Goal: Task Accomplishment & Management: Use online tool/utility

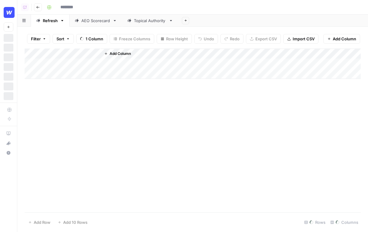
type input "**********"
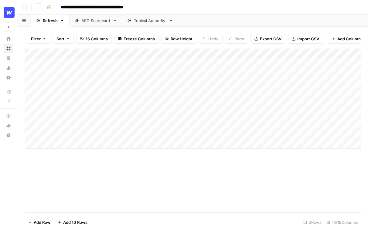
click at [337, 40] on span "Add Column" at bounding box center [348, 39] width 23 height 6
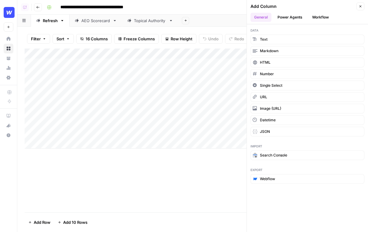
click at [361, 6] on icon "button" at bounding box center [361, 7] width 4 height 4
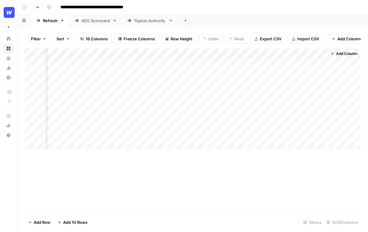
scroll to position [0, 67]
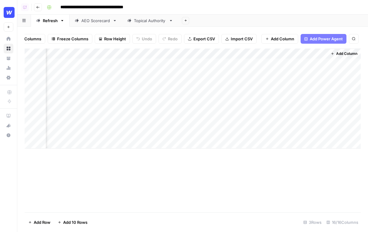
click at [324, 37] on span "Add Power Agent" at bounding box center [326, 39] width 33 height 6
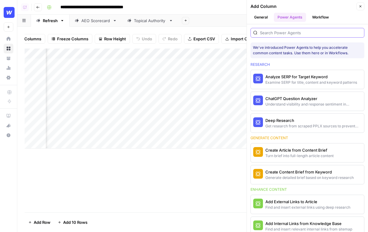
click at [297, 30] on input "search" at bounding box center [311, 33] width 102 height 6
type input "p"
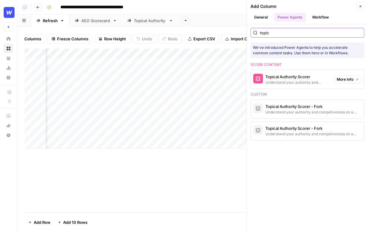
type input "topic"
click at [351, 79] on span "More Info" at bounding box center [345, 79] width 17 height 5
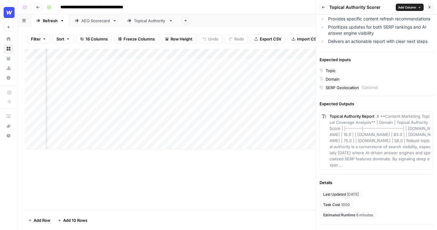
scroll to position [0, 0]
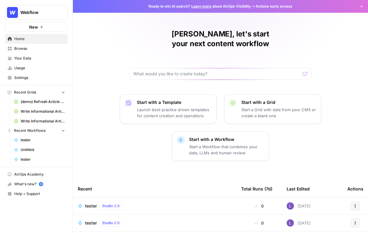
click at [41, 13] on span "Webflow" at bounding box center [38, 12] width 37 height 6
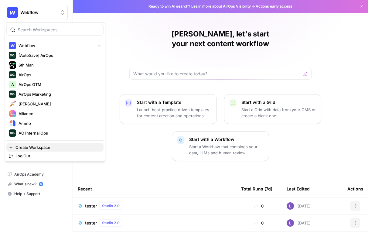
click at [48, 149] on span "Create Workspace" at bounding box center [56, 147] width 83 height 6
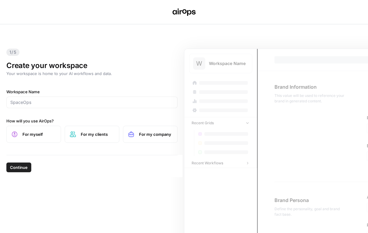
click at [85, 107] on div at bounding box center [91, 103] width 171 height 12
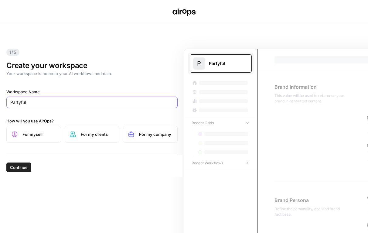
type input "Partyful"
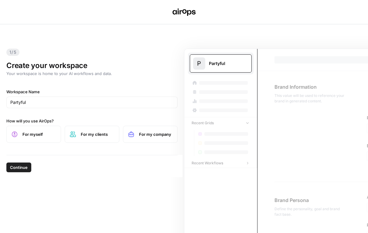
click at [89, 135] on span "For my clients" at bounding box center [97, 134] width 33 height 6
click at [19, 164] on button "Continue" at bounding box center [18, 168] width 25 height 10
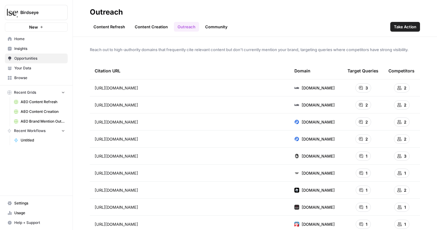
click at [39, 49] on span "Insights" at bounding box center [39, 48] width 51 height 5
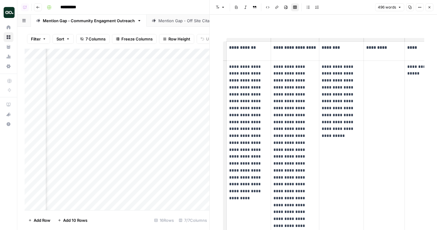
scroll to position [0, 527]
click at [174, 22] on div "Mention Gap - Off Site Citation Outreach" at bounding box center [197, 21] width 77 height 6
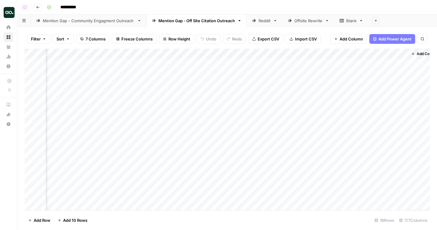
scroll to position [0, 166]
click at [390, 74] on div "Add Column" at bounding box center [228, 129] width 406 height 161
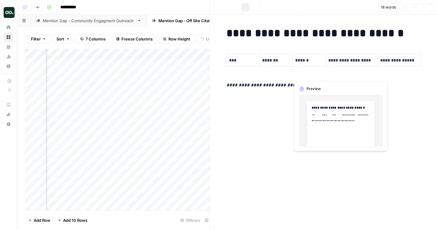
scroll to position [0, 163]
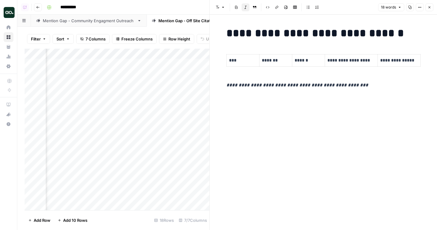
click at [428, 9] on icon "button" at bounding box center [430, 7] width 4 height 4
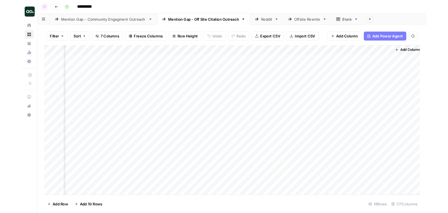
scroll to position [0, 159]
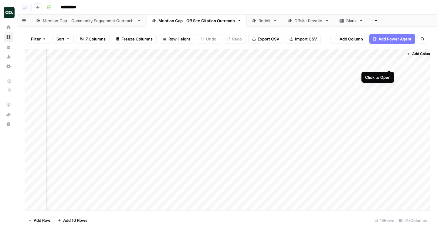
click at [391, 65] on div "Add Column" at bounding box center [228, 129] width 406 height 161
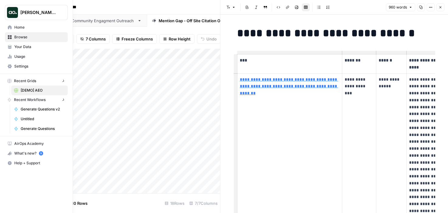
click at [10, 24] on link "Home" at bounding box center [36, 27] width 63 height 10
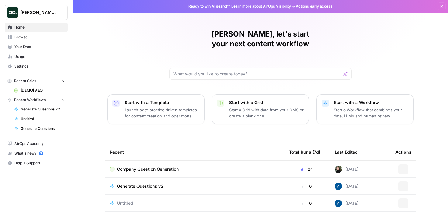
click at [32, 44] on span "Your Data" at bounding box center [39, 46] width 51 height 5
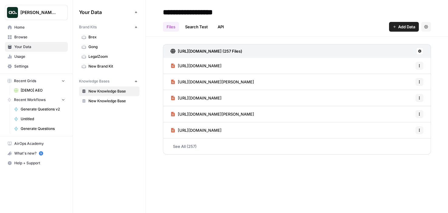
click at [106, 64] on span "New Brand Kit" at bounding box center [112, 65] width 48 height 5
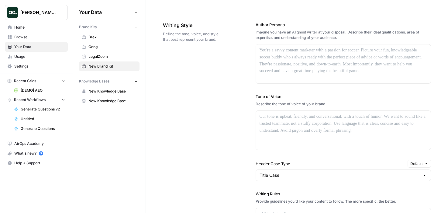
scroll to position [90, 0]
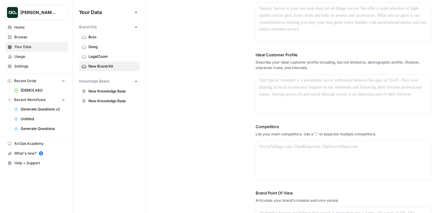
click at [43, 10] on span "Dillon Test" at bounding box center [38, 12] width 37 height 6
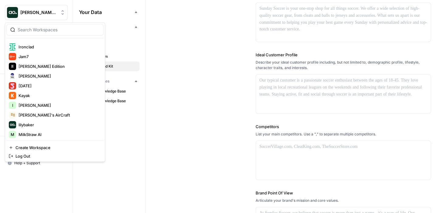
scroll to position [384, 0]
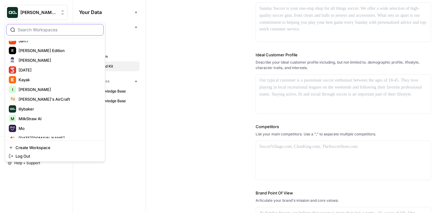
click at [42, 30] on input "search" at bounding box center [59, 30] width 82 height 6
type input "bird"
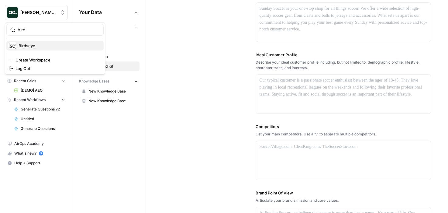
scroll to position [0, 0]
click at [41, 42] on button "Birdseye" at bounding box center [54, 46] width 97 height 10
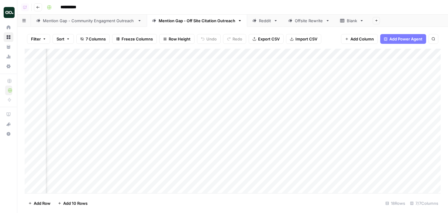
scroll to position [0, 156]
click at [401, 74] on div "Add Column" at bounding box center [233, 121] width 416 height 144
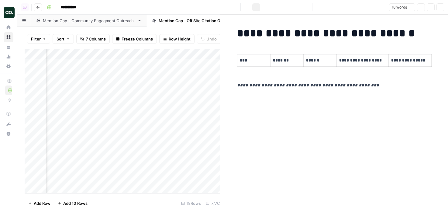
scroll to position [0, 152]
click at [439, 1] on header "Font style Bold Italic Block quote Code block Link Image Insert Table Bulleted …" at bounding box center [334, 7] width 228 height 15
click at [439, 8] on icon "button" at bounding box center [440, 7] width 2 height 2
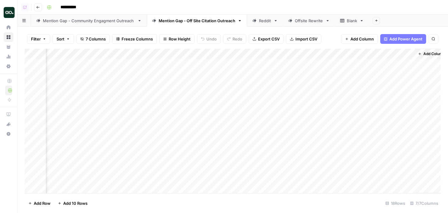
scroll to position [0, 149]
click at [402, 62] on div "Add Column" at bounding box center [233, 121] width 416 height 144
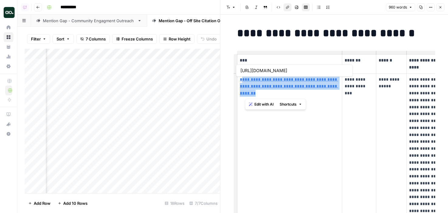
drag, startPoint x: 262, startPoint y: 92, endPoint x: 242, endPoint y: 80, distance: 23.1
click at [242, 80] on p "**********" at bounding box center [290, 86] width 100 height 21
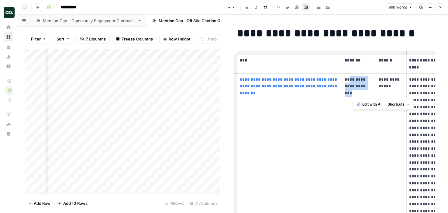
drag, startPoint x: 364, startPoint y: 94, endPoint x: 341, endPoint y: 75, distance: 29.4
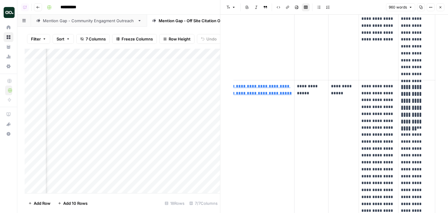
scroll to position [296, 0]
click at [102, 18] on div "Mention Gap - Community Engagment Outreach" at bounding box center [89, 21] width 92 height 6
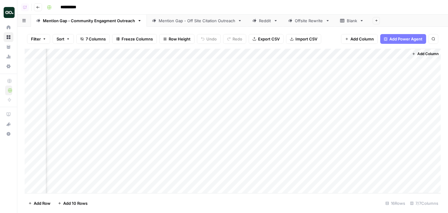
scroll to position [0, 478]
click at [393, 64] on div "Add Column" at bounding box center [233, 121] width 416 height 144
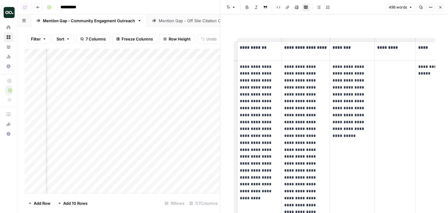
scroll to position [0, 0]
click at [442, 5] on icon "button" at bounding box center [440, 7] width 4 height 4
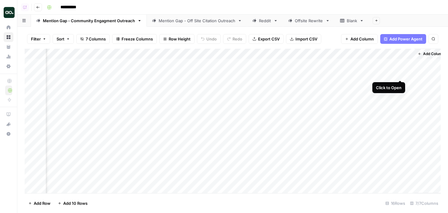
click at [400, 73] on div "Add Column" at bounding box center [233, 121] width 416 height 144
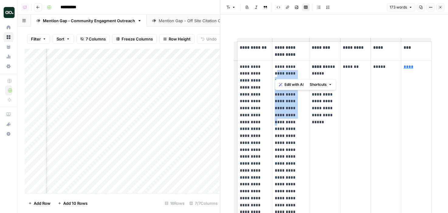
drag, startPoint x: 300, startPoint y: 67, endPoint x: 299, endPoint y: 103, distance: 36.5
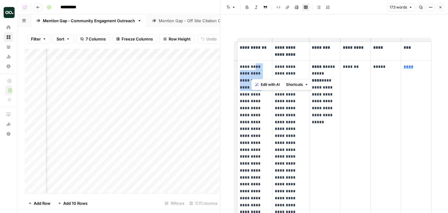
drag, startPoint x: 252, startPoint y: 68, endPoint x: 252, endPoint y: 89, distance: 21.3
click at [252, 89] on p "**********" at bounding box center [255, 170] width 30 height 214
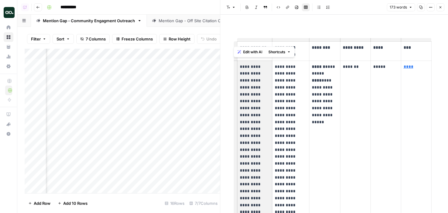
click at [251, 70] on p "**********" at bounding box center [255, 170] width 30 height 214
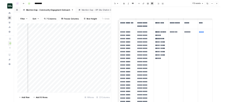
scroll to position [0, 699]
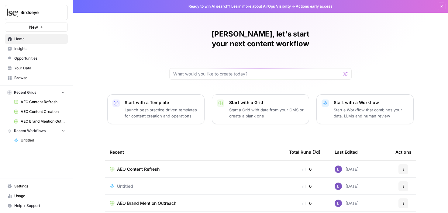
click at [48, 68] on span "Your Data" at bounding box center [39, 67] width 51 height 5
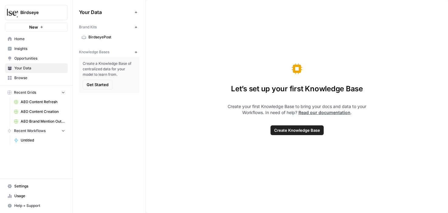
click at [48, 47] on span "Insights" at bounding box center [39, 48] width 51 height 5
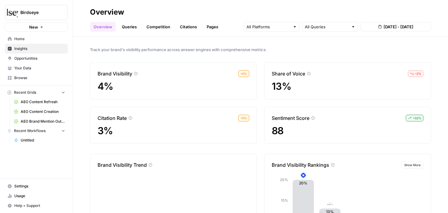
scroll to position [1, 0]
click at [38, 57] on span "Opportunities" at bounding box center [39, 58] width 51 height 5
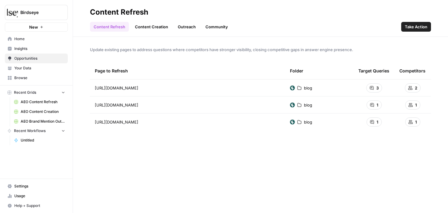
click at [39, 102] on span "AEO Content Refresh" at bounding box center [43, 101] width 44 height 5
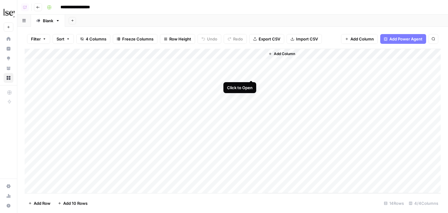
click at [250, 76] on div "Add Column" at bounding box center [233, 121] width 416 height 144
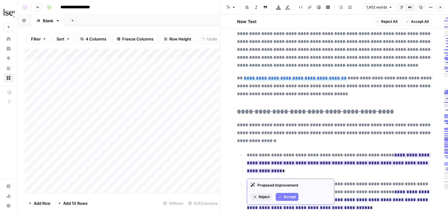
scroll to position [423, 0]
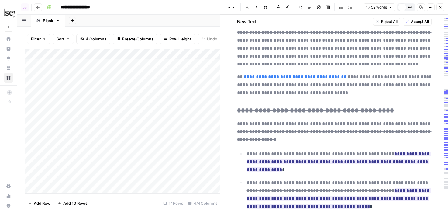
click at [439, 5] on icon "button" at bounding box center [440, 7] width 4 height 4
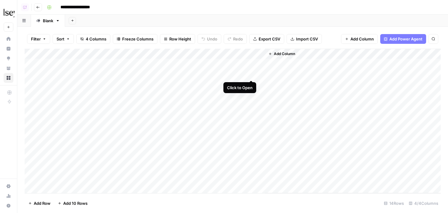
click at [251, 73] on div "Add Column" at bounding box center [233, 121] width 416 height 144
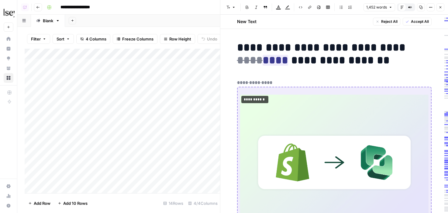
click at [414, 22] on span "Accept All" at bounding box center [420, 21] width 18 height 5
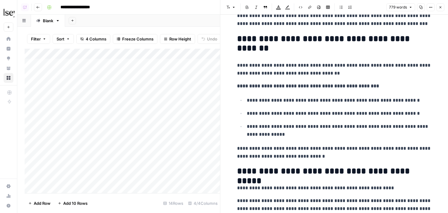
scroll to position [1141, 0]
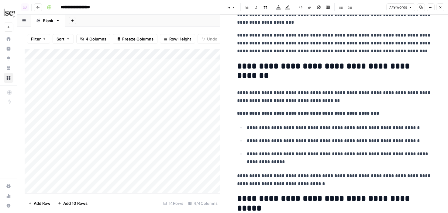
click at [442, 6] on icon "button" at bounding box center [440, 7] width 4 height 4
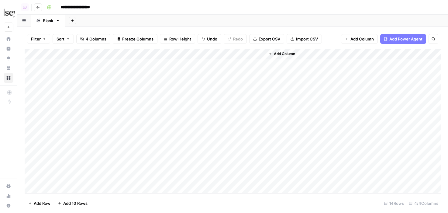
click at [406, 36] on span "Add Power Agent" at bounding box center [405, 39] width 33 height 6
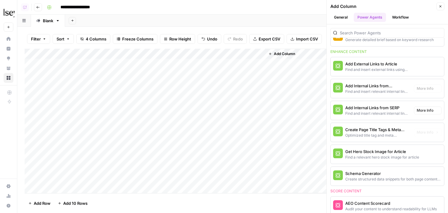
scroll to position [137, 0]
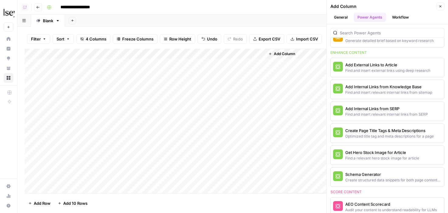
click at [441, 5] on icon "button" at bounding box center [440, 7] width 4 height 4
